Goal: Information Seeking & Learning: Learn about a topic

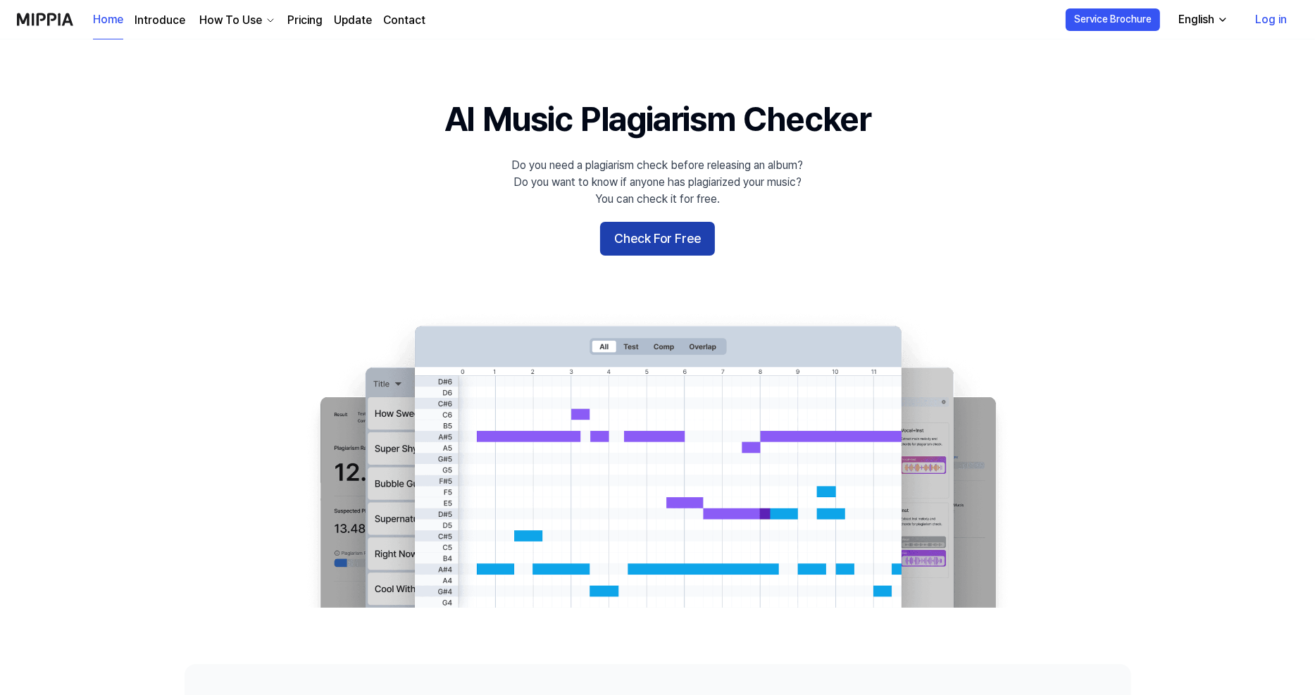
click at [634, 242] on button "Check For Free" at bounding box center [657, 239] width 115 height 34
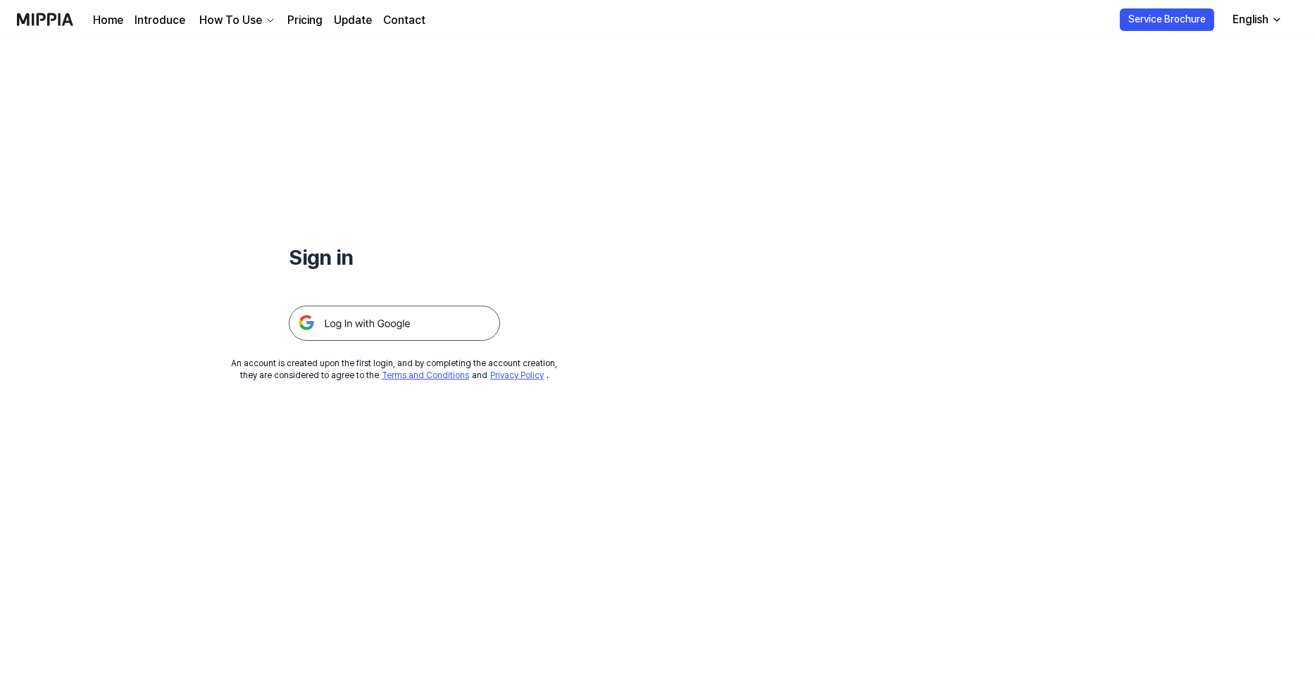
click at [504, 198] on div "Sign in An account is created upon the first login, and by completing the accou…" at bounding box center [394, 210] width 789 height 342
click at [131, 18] on div "Home Introduce How To Use Pricing Update Contact" at bounding box center [259, 19] width 332 height 39
click at [243, 24] on div "How To Use" at bounding box center [231, 20] width 68 height 17
click at [207, 63] on link "Plagiarism Checker" at bounding box center [234, 52] width 135 height 28
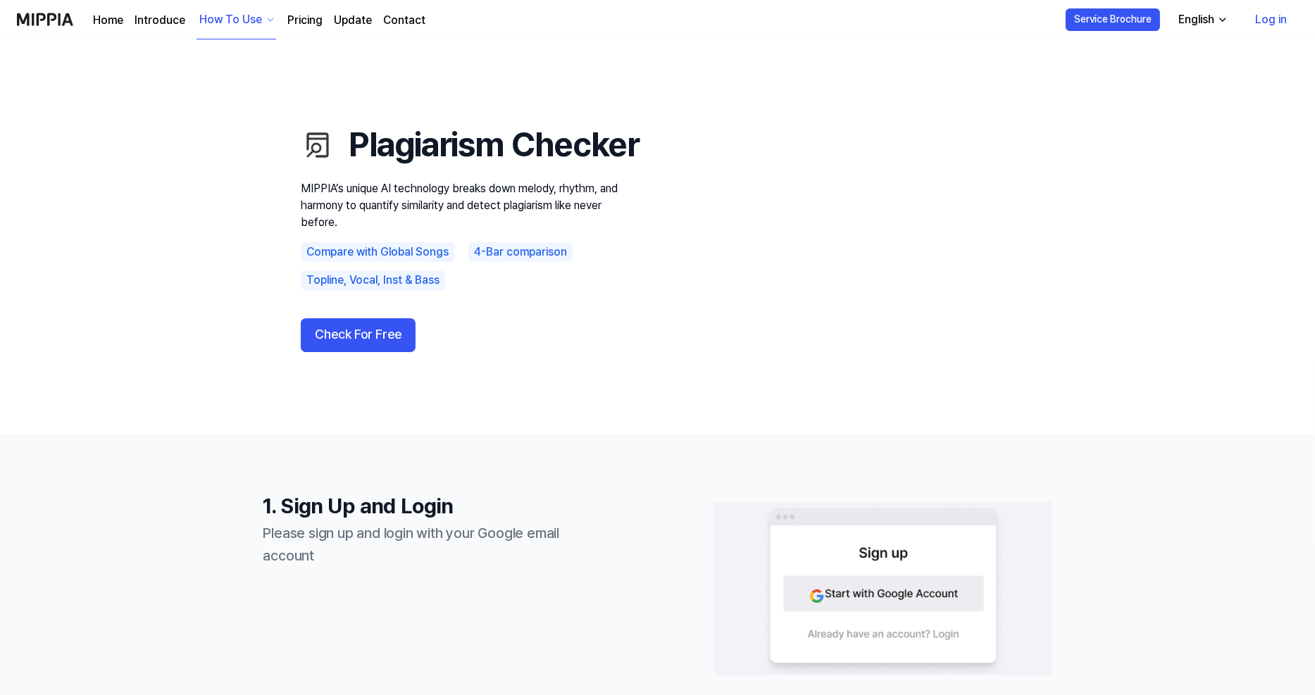
click at [386, 16] on link "Contact" at bounding box center [404, 20] width 42 height 17
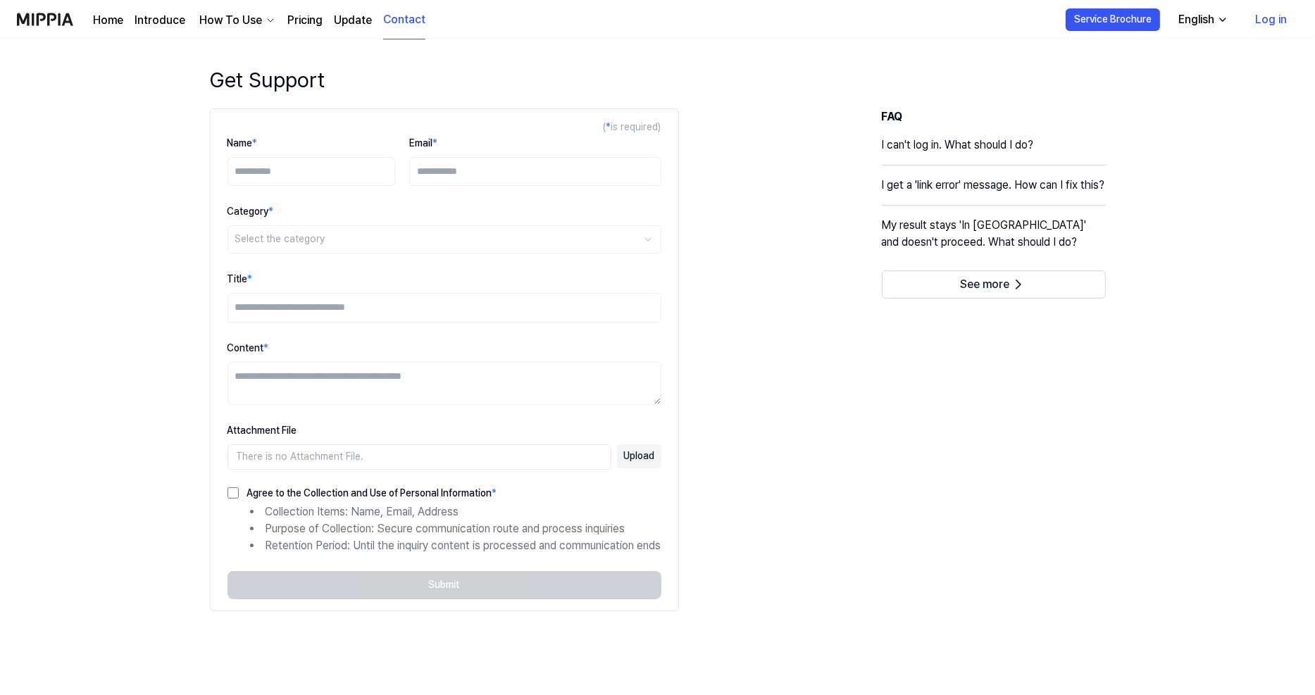
click at [345, 23] on link "Update" at bounding box center [353, 20] width 38 height 17
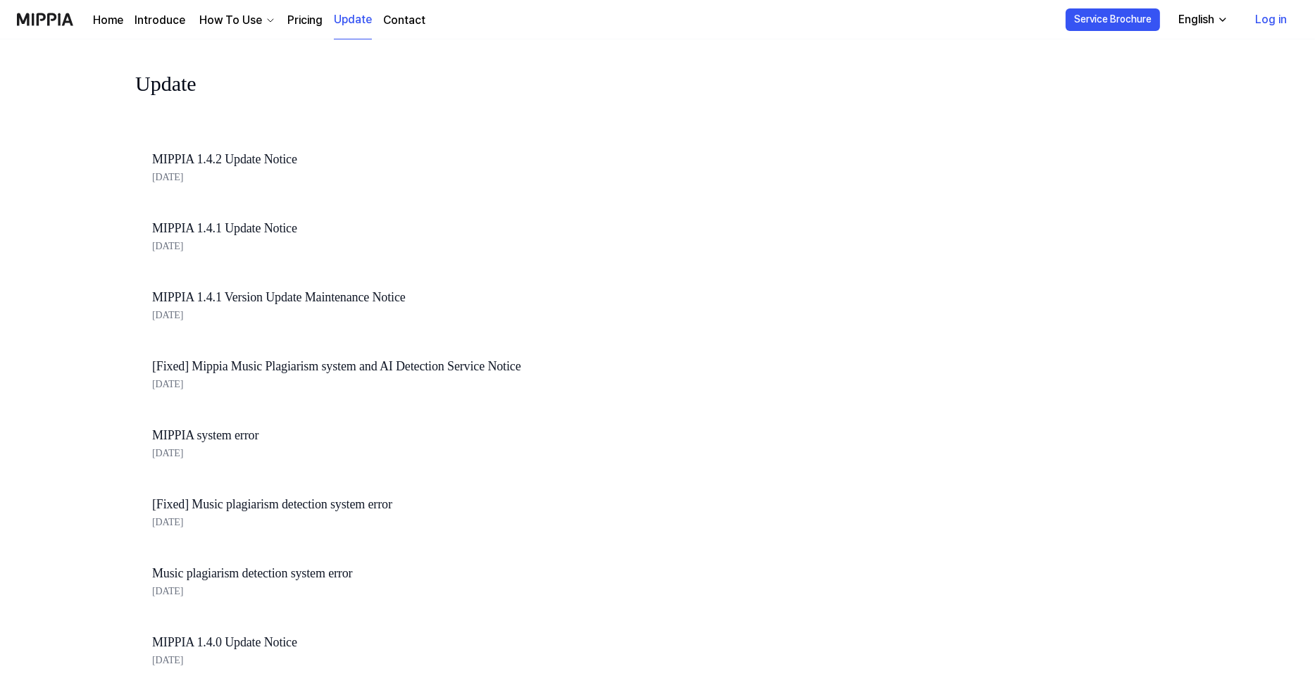
click at [294, 18] on link "Pricing" at bounding box center [304, 20] width 35 height 17
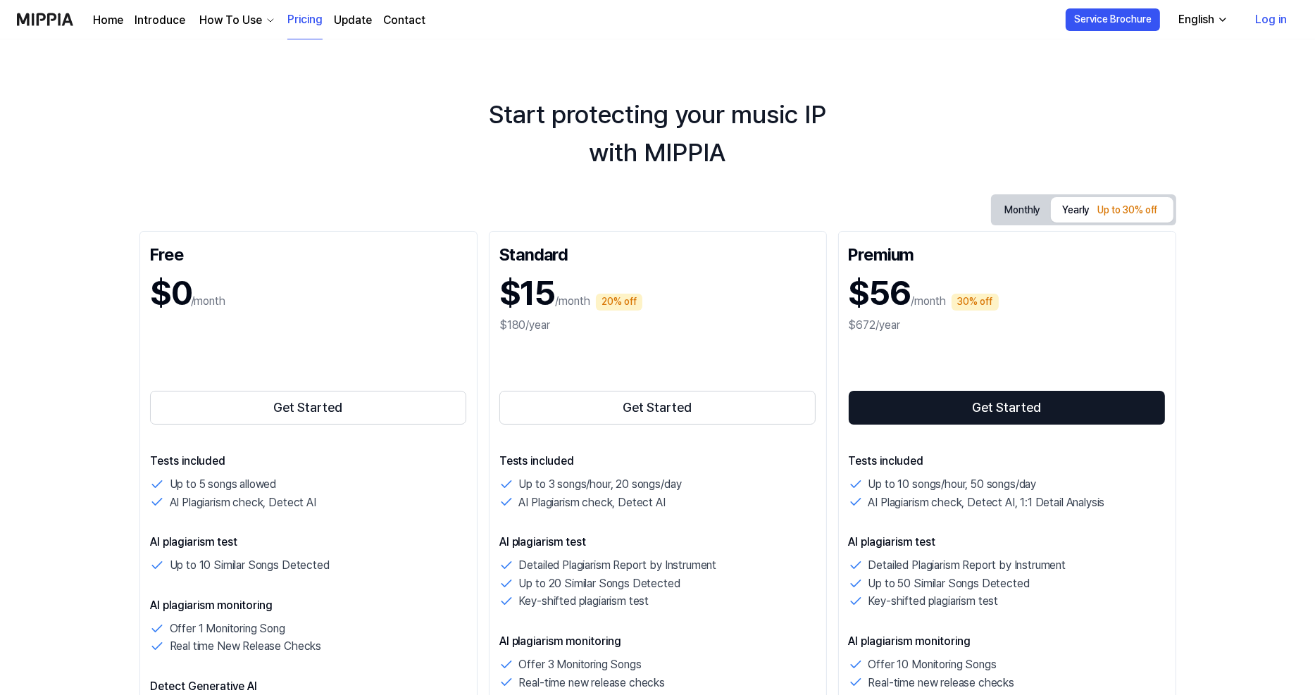
click at [230, 12] on div "How To Use" at bounding box center [231, 20] width 68 height 17
click at [199, 87] on link "Monitoring" at bounding box center [234, 80] width 135 height 28
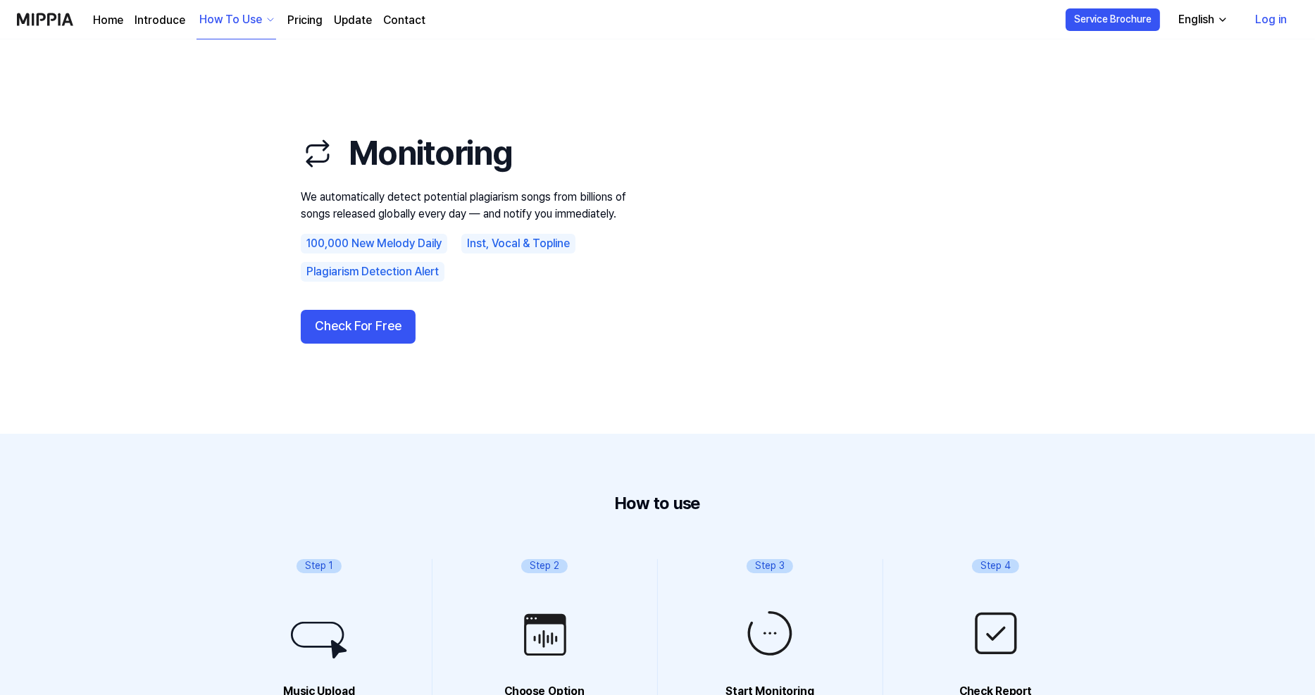
click at [162, 29] on div "Home Introduce How To Use Pricing Update Contact" at bounding box center [259, 19] width 332 height 39
click at [162, 20] on link "Introduce" at bounding box center [160, 20] width 51 height 17
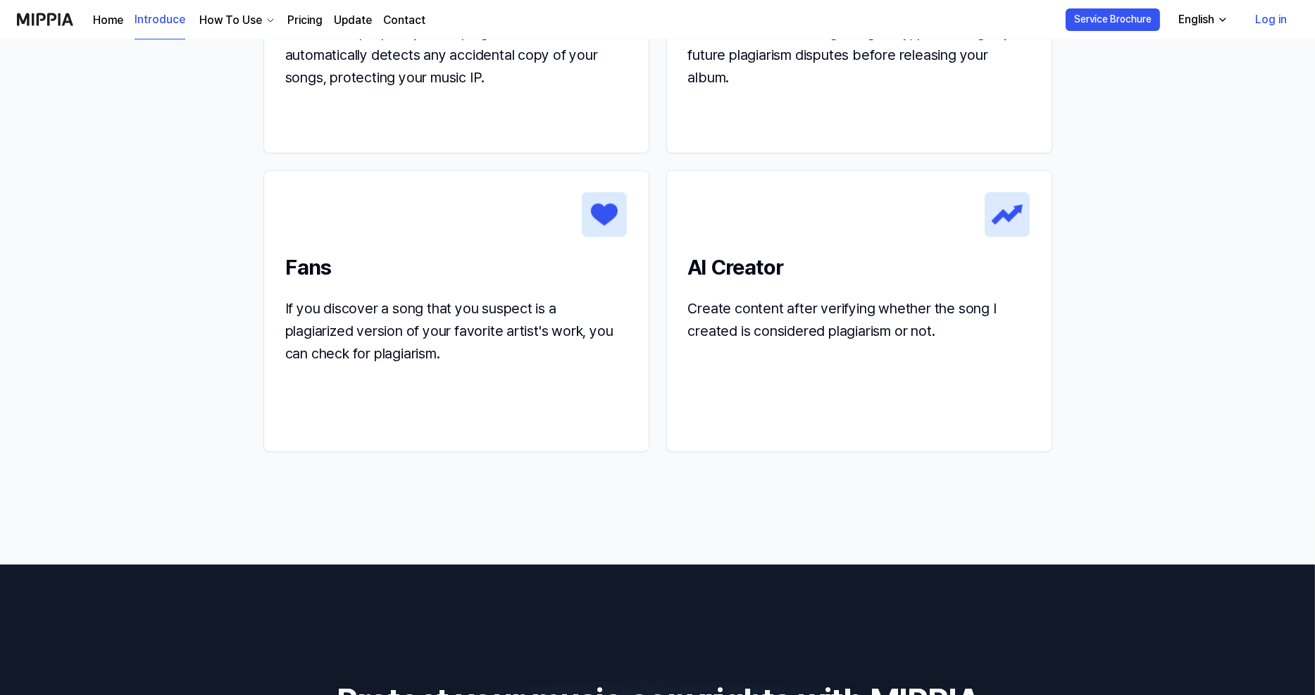
scroll to position [1691, 0]
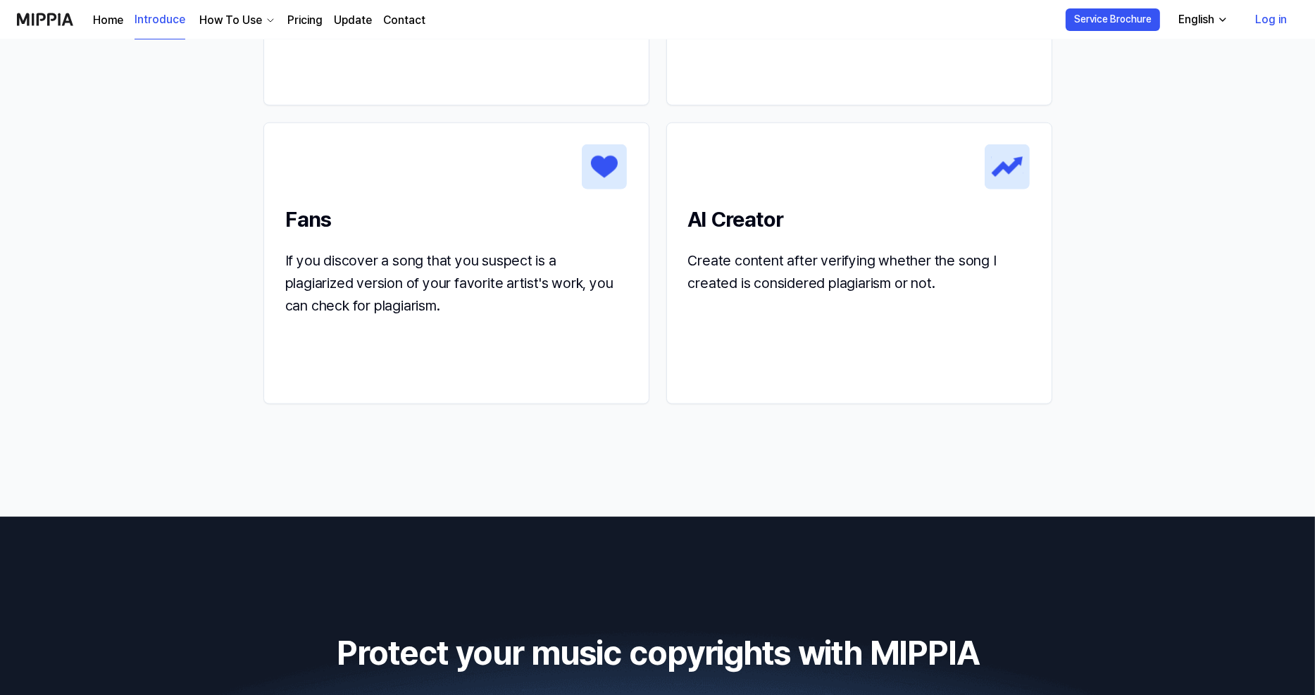
click at [614, 173] on img at bounding box center [604, 166] width 45 height 45
click at [701, 215] on h2 "AI Creator" at bounding box center [859, 220] width 342 height 32
click at [701, 216] on h2 "AI Creator" at bounding box center [859, 220] width 342 height 32
click at [727, 220] on h2 "AI Creator" at bounding box center [859, 220] width 342 height 32
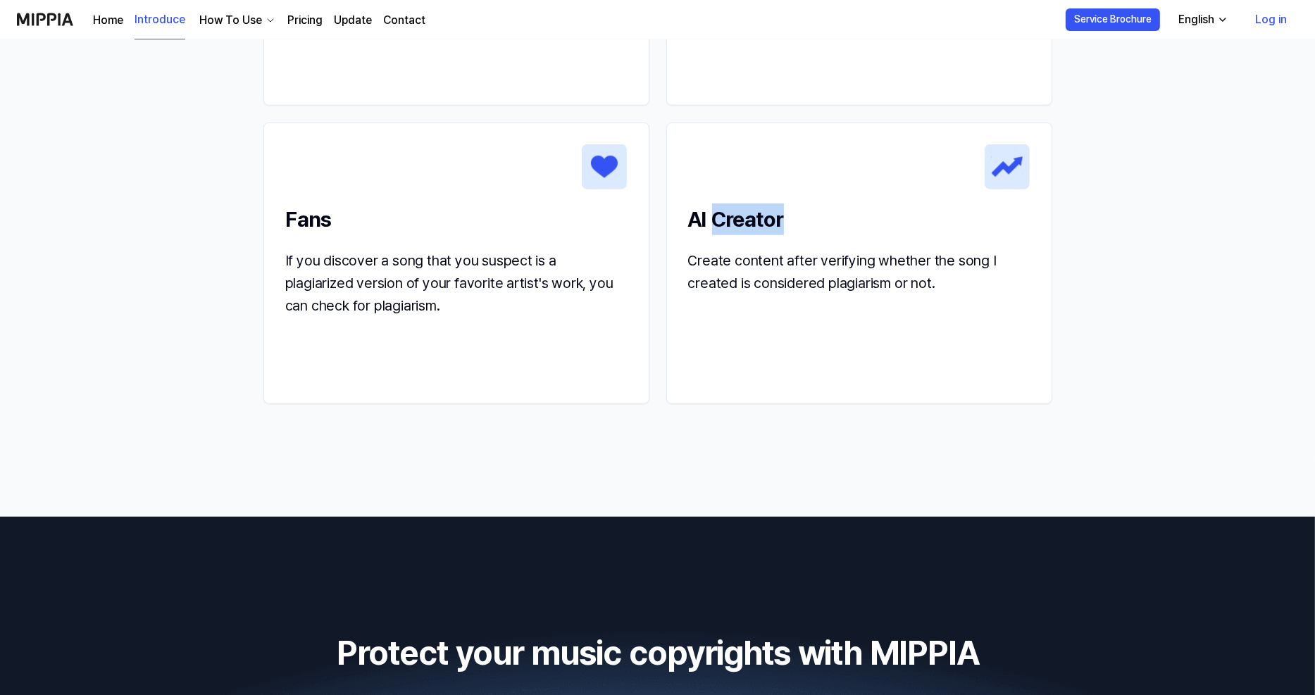
click at [727, 220] on h2 "AI Creator" at bounding box center [859, 220] width 342 height 32
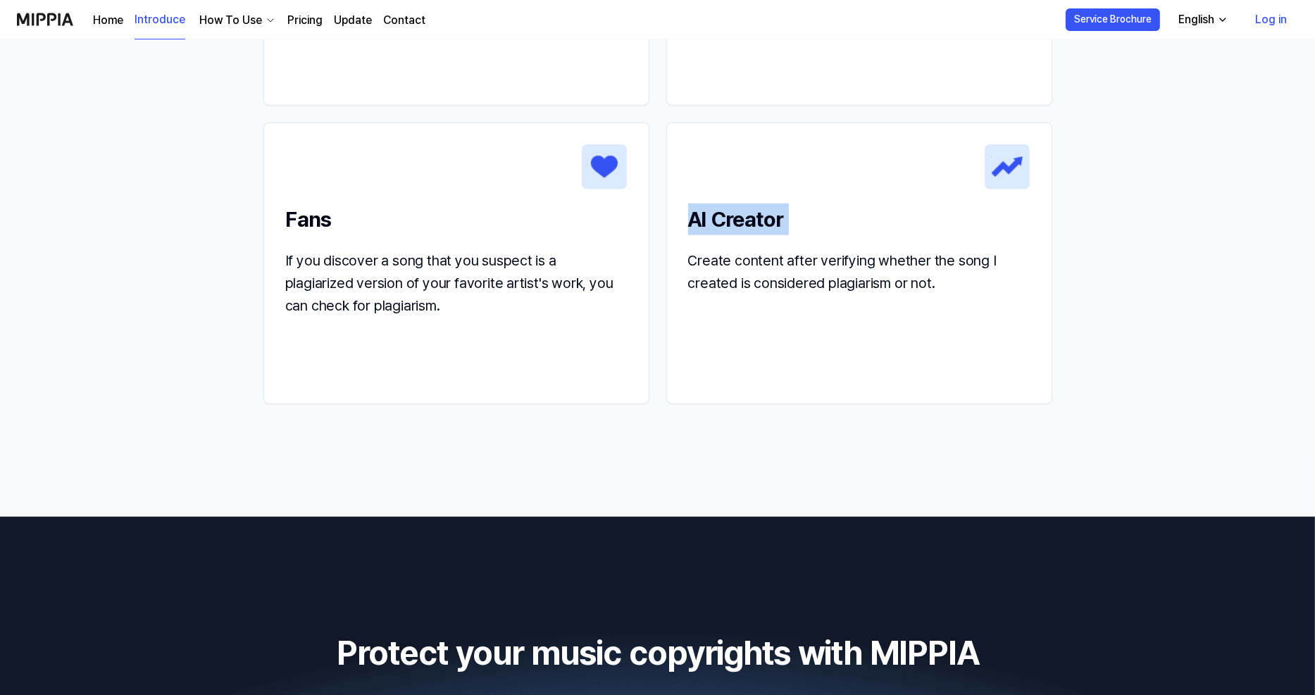
click at [727, 220] on h2 "AI Creator" at bounding box center [859, 220] width 342 height 32
click at [766, 270] on div "Create content after verifying whether the song I created is considered plagiar…" at bounding box center [859, 271] width 342 height 45
click at [766, 268] on div "Create content after verifying whether the song I created is considered plagiar…" at bounding box center [859, 271] width 342 height 45
click at [768, 273] on div "Create content after verifying whether the song I created is considered plagiar…" at bounding box center [859, 271] width 342 height 45
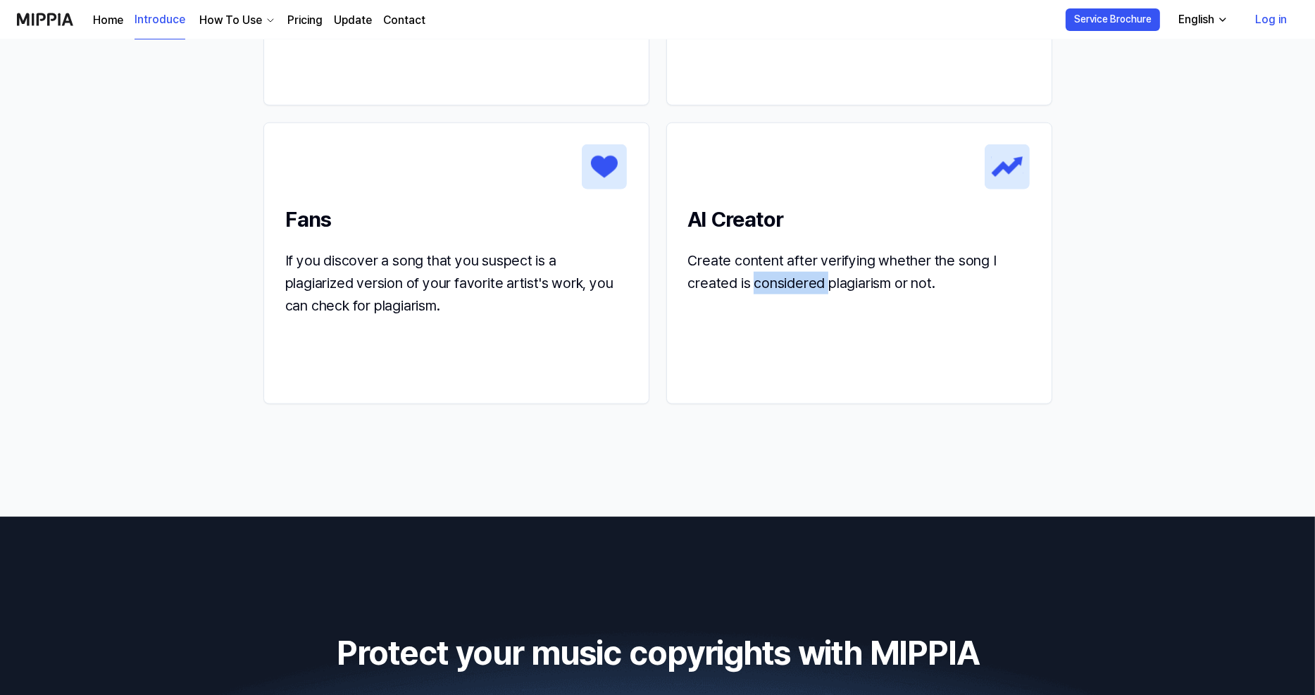
click at [768, 273] on div "Create content after verifying whether the song I created is considered plagiar…" at bounding box center [859, 271] width 342 height 45
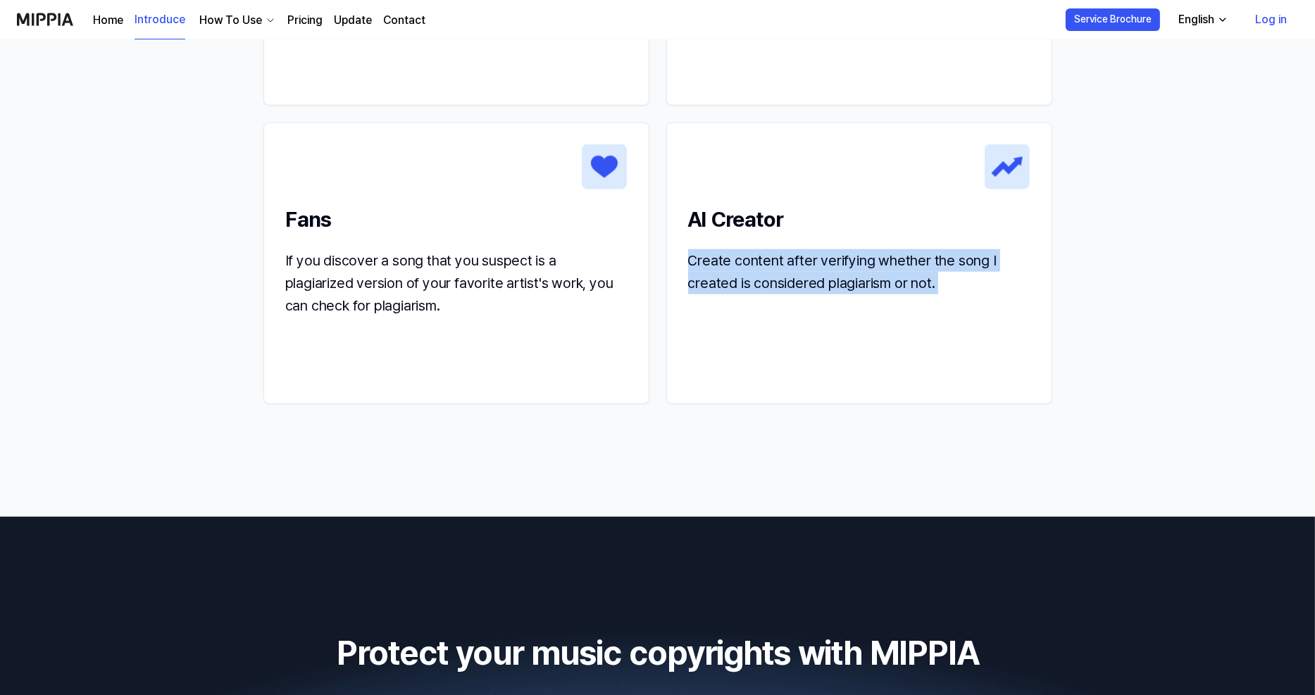
click at [768, 273] on div "Create content after verifying whether the song I created is considered plagiar…" at bounding box center [859, 271] width 342 height 45
click at [769, 267] on div "Create content after verifying whether the song I created is considered plagiar…" at bounding box center [859, 271] width 342 height 45
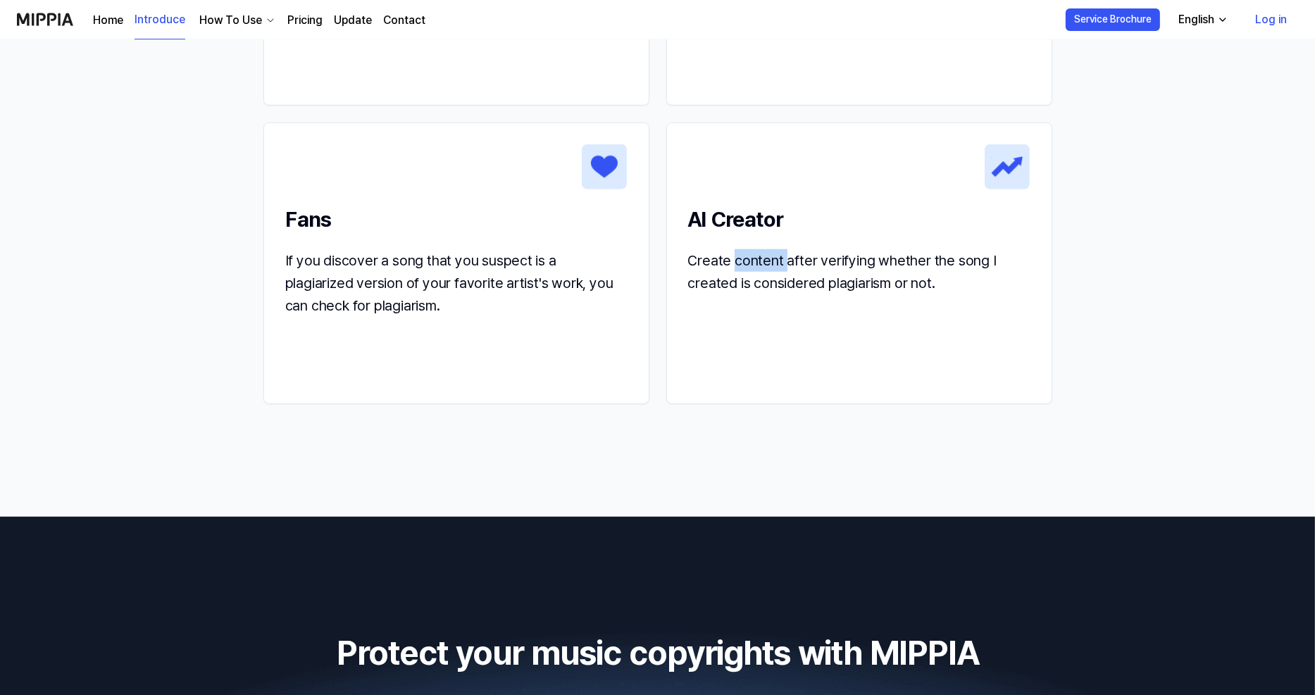
click at [769, 267] on div "Create content after verifying whether the song I created is considered plagiar…" at bounding box center [859, 271] width 342 height 45
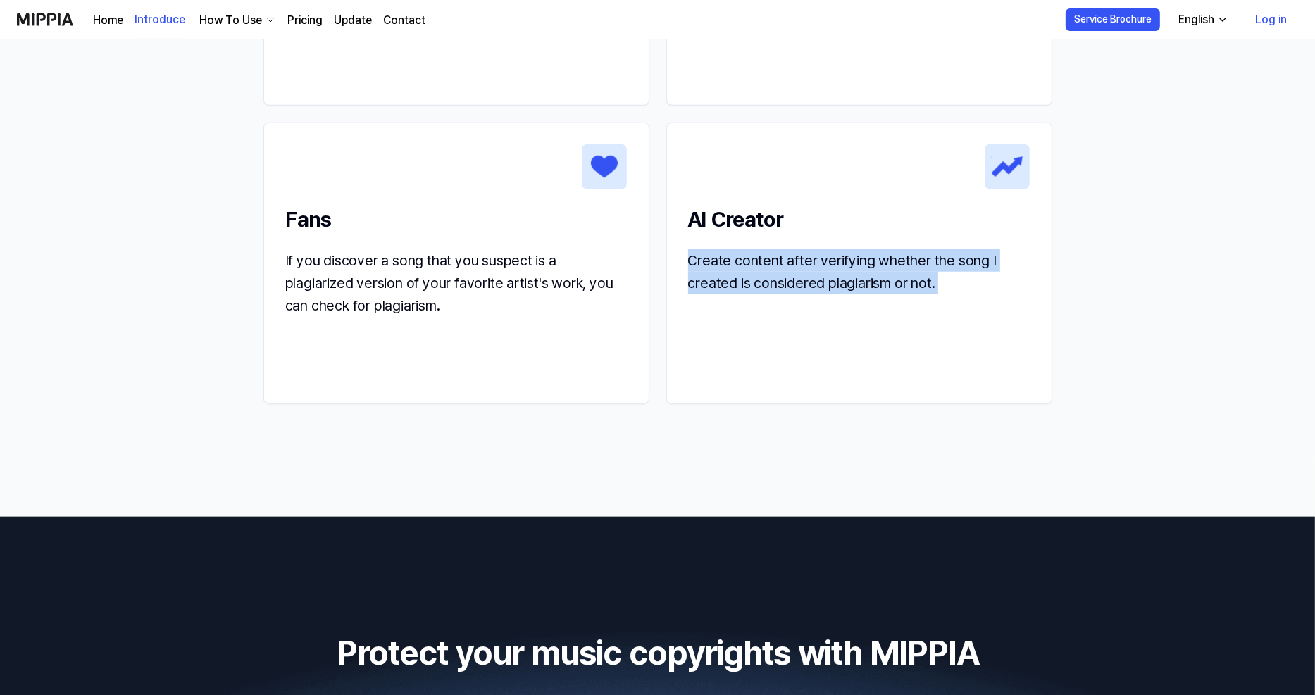
click at [769, 267] on div "Create content after verifying whether the song I created is considered plagiar…" at bounding box center [859, 271] width 342 height 45
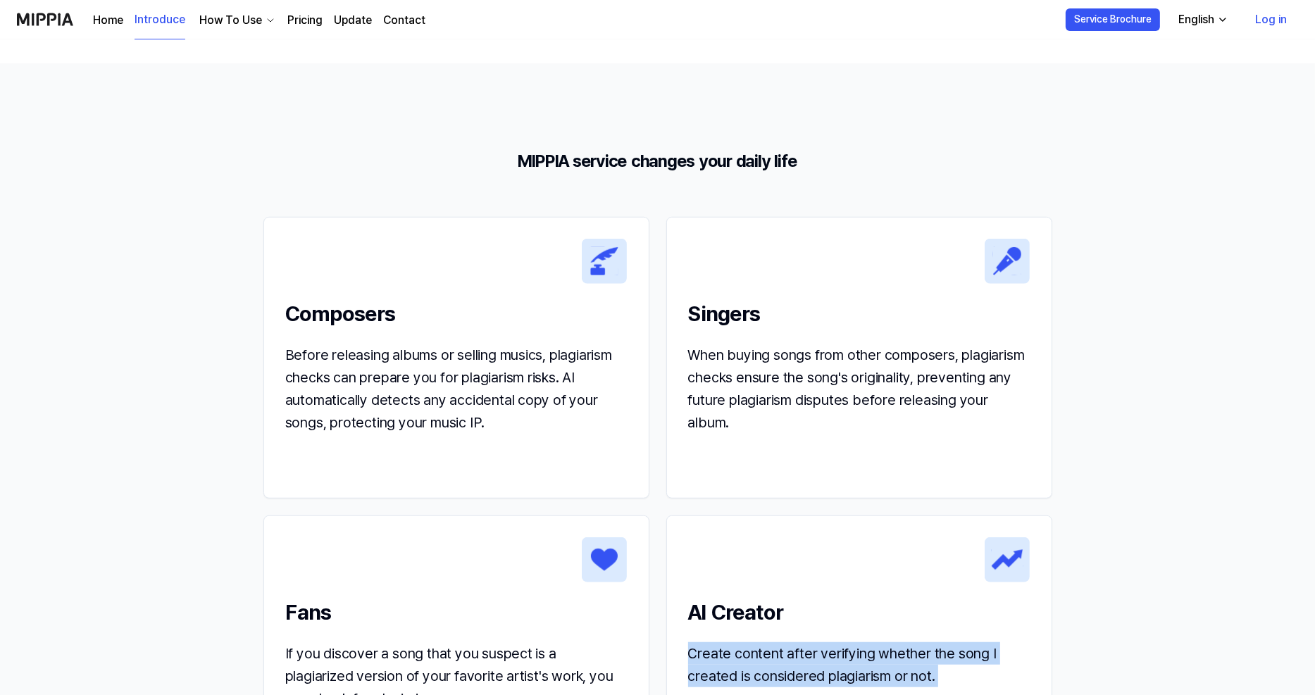
scroll to position [1268, 0]
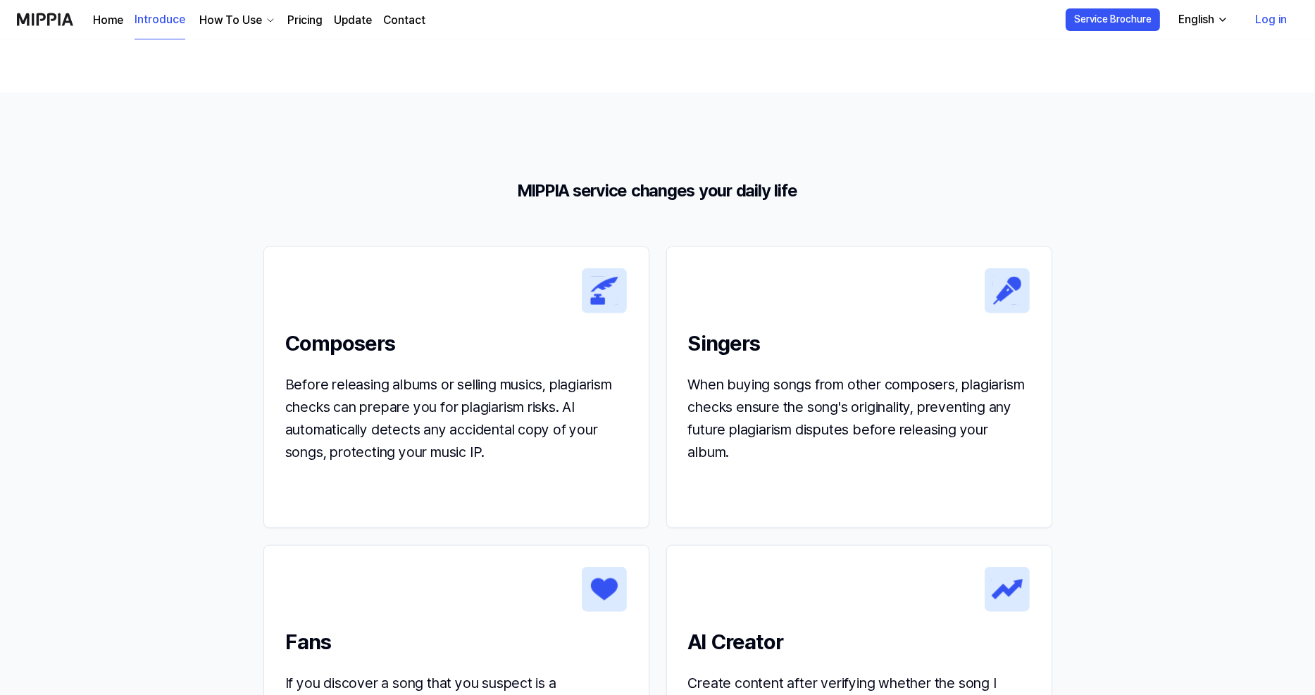
click at [1077, 266] on section "MIPPIA service changes your daily life Composers Before releasing albums or sel…" at bounding box center [657, 516] width 1315 height 847
click at [123, 22] on div "Home Introduce How To Use Pricing Update Contact" at bounding box center [259, 19] width 332 height 39
click at [118, 23] on link "Home" at bounding box center [108, 20] width 30 height 17
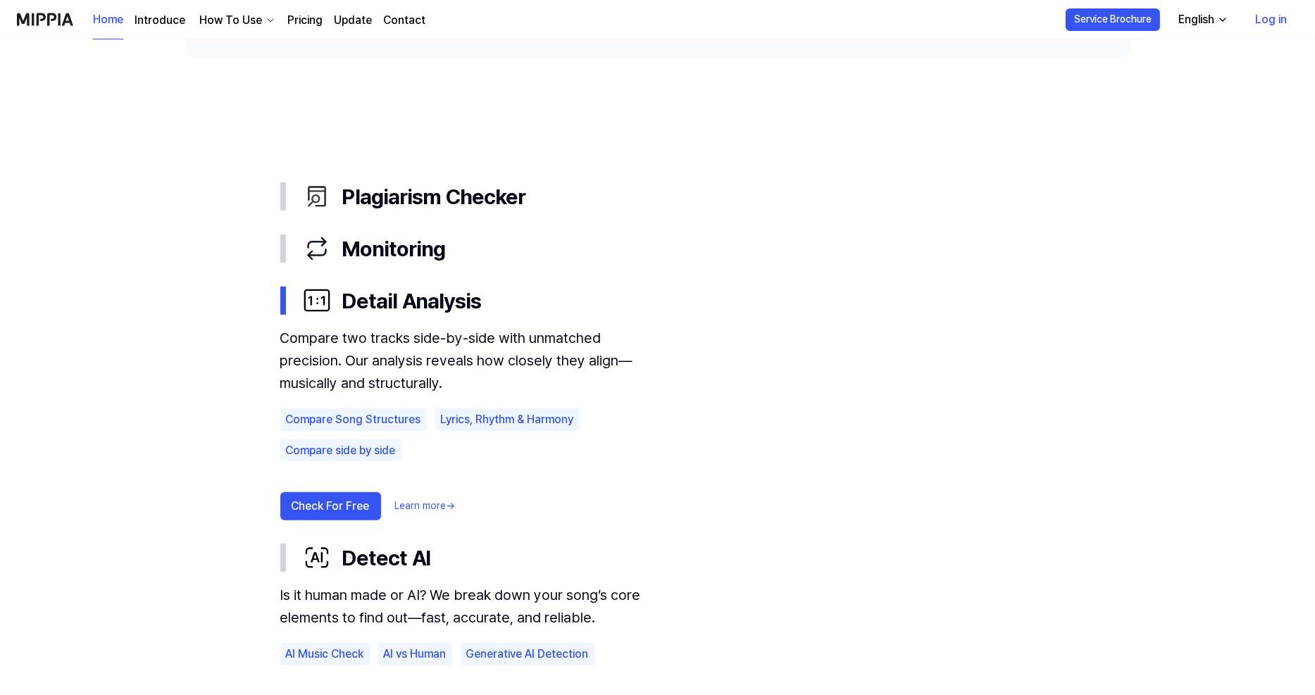
scroll to position [704, 0]
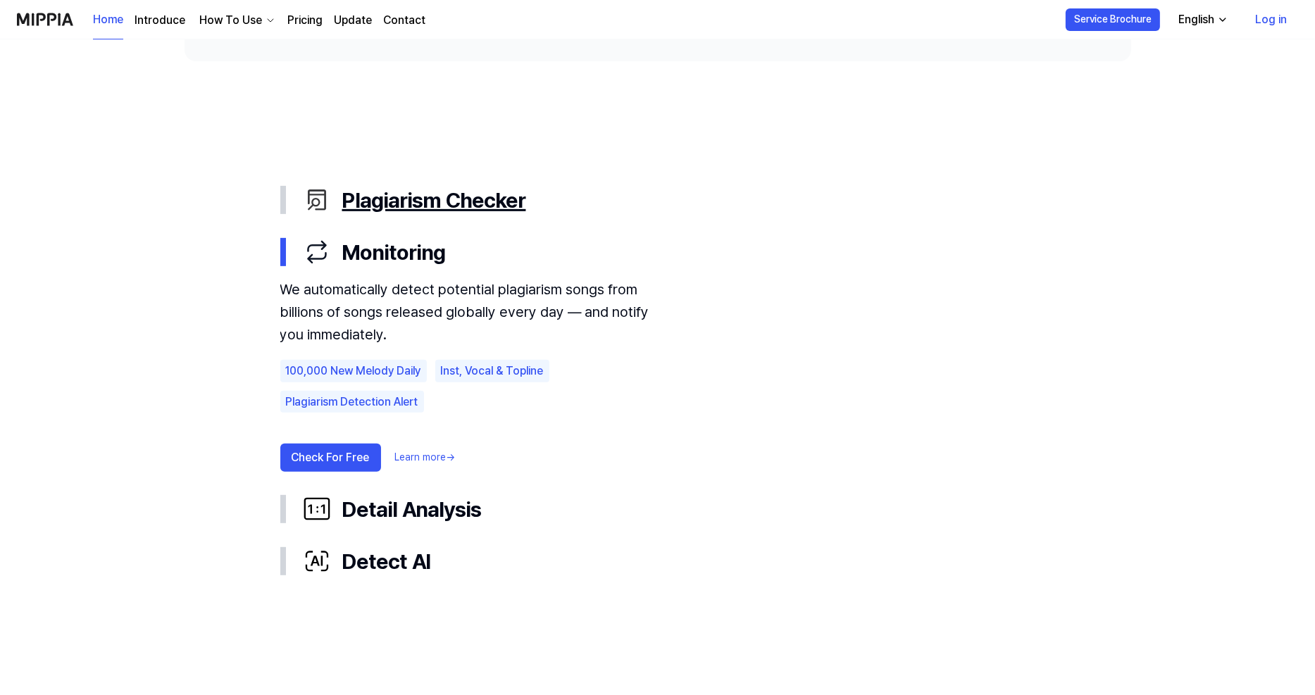
click at [555, 199] on div "Plagiarism Checker" at bounding box center [669, 200] width 733 height 30
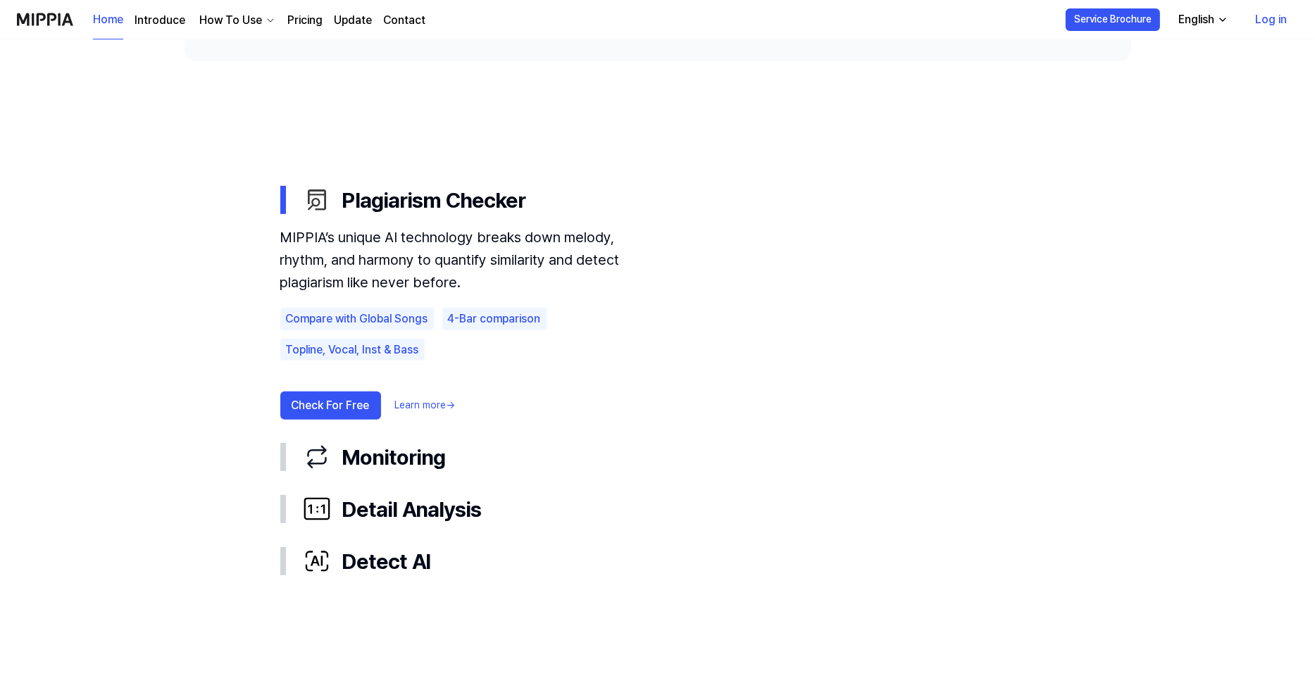
click at [483, 402] on div "Check For Free Learn more →" at bounding box center [470, 406] width 380 height 28
click at [459, 402] on div "Check For Free Learn more →" at bounding box center [470, 406] width 380 height 28
click at [443, 401] on link "Learn more →" at bounding box center [425, 406] width 61 height 14
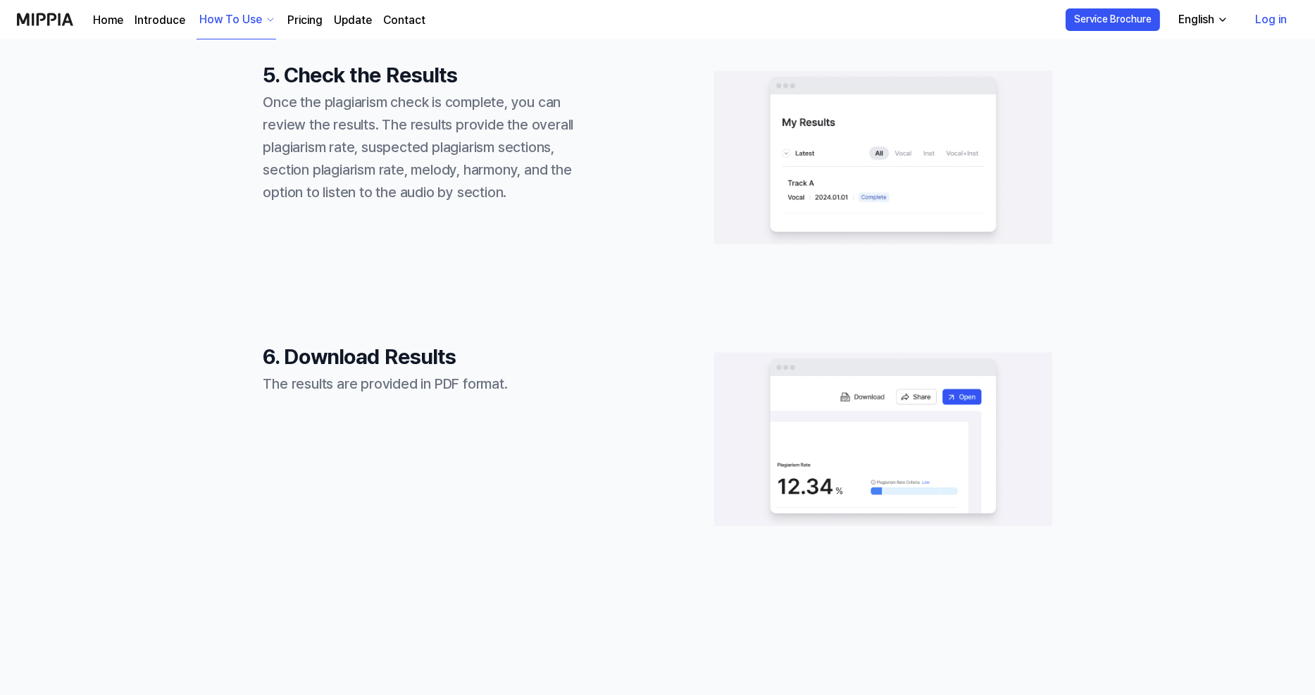
scroll to position [1536, 0]
